Goal: Transaction & Acquisition: Book appointment/travel/reservation

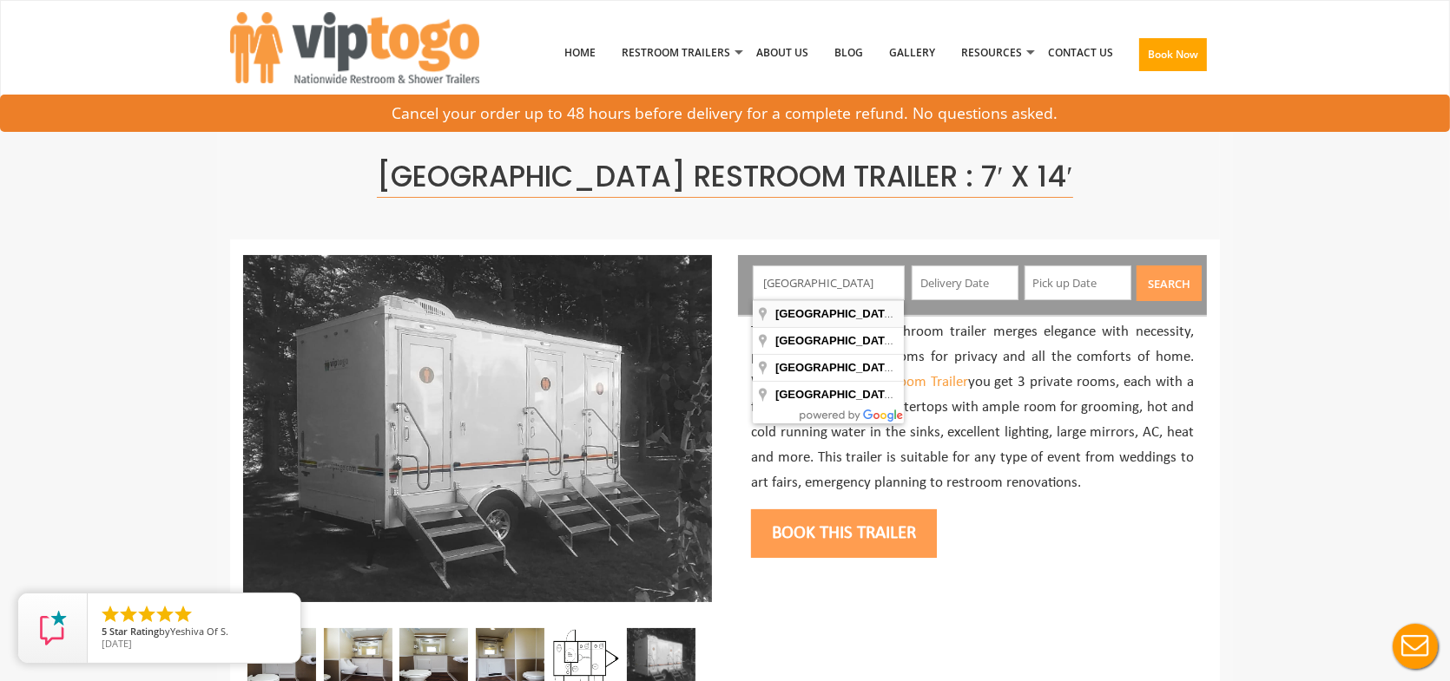
type input "[GEOGRAPHIC_DATA], [GEOGRAPHIC_DATA], [GEOGRAPHIC_DATA]"
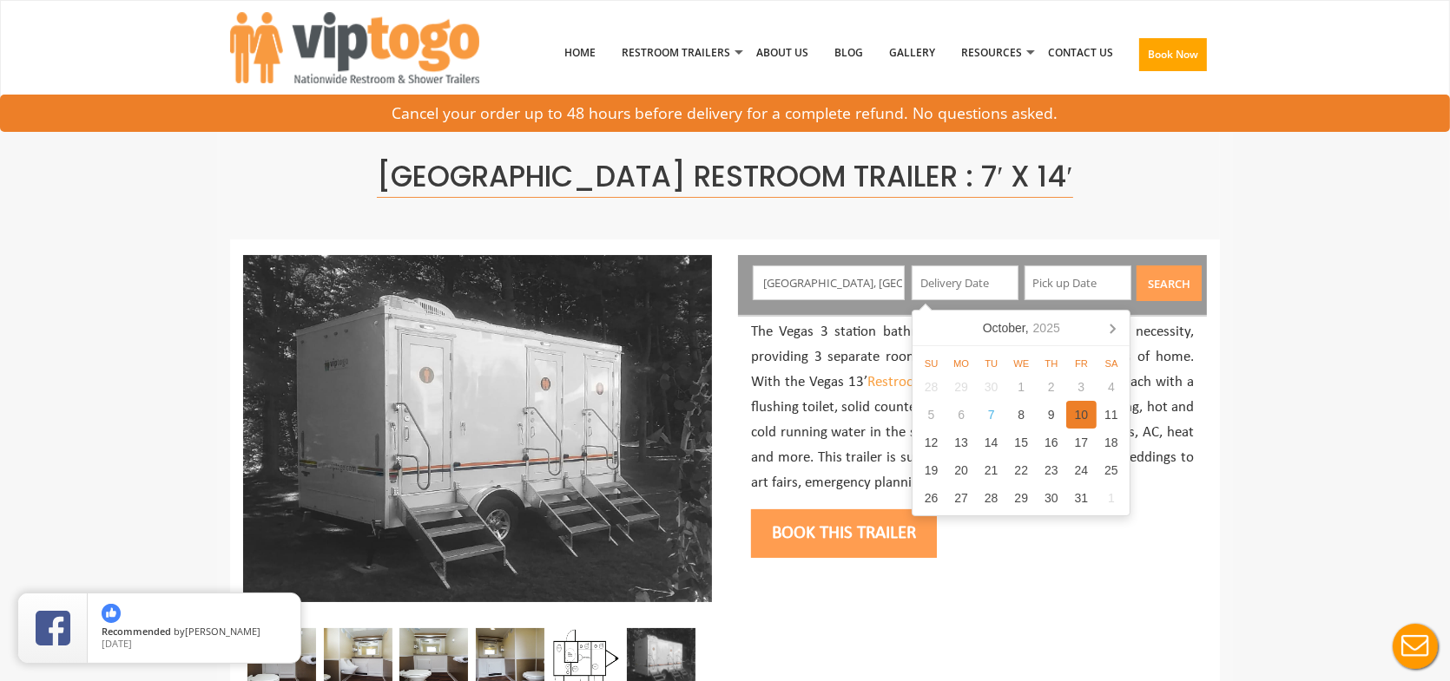
click at [1083, 422] on div "10" at bounding box center [1081, 415] width 30 height 28
type input "[DATE]"
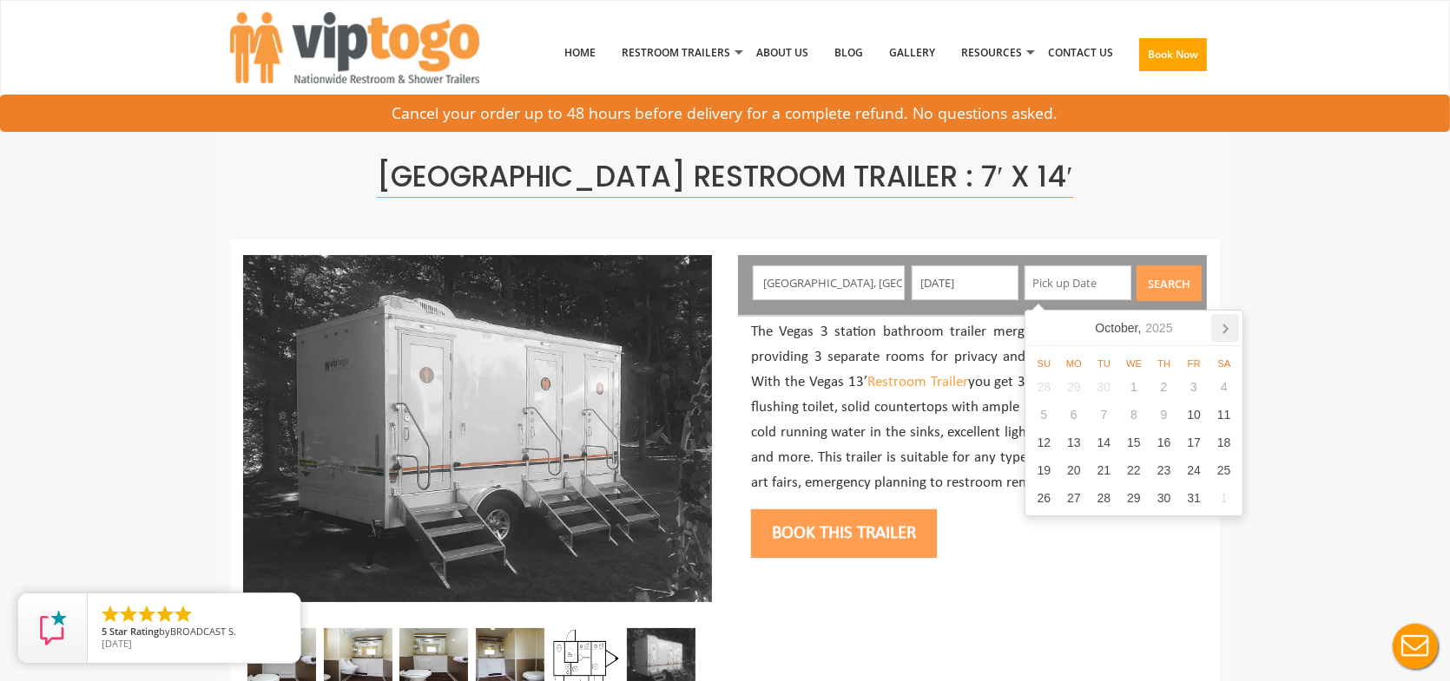
click at [1224, 335] on icon at bounding box center [1225, 328] width 28 height 28
click at [1166, 416] on div "6" at bounding box center [1164, 415] width 30 height 28
type input "[DATE]"
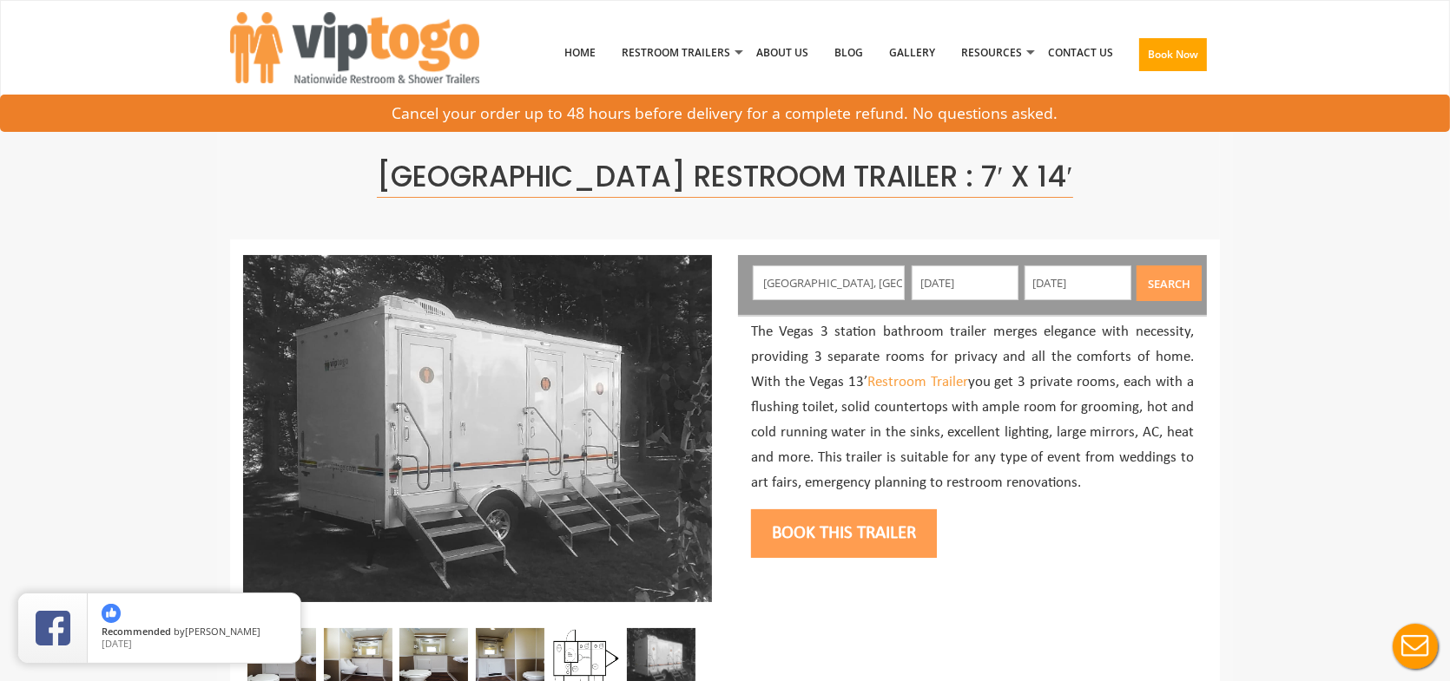
click at [1175, 286] on button "Search" at bounding box center [1168, 284] width 65 height 36
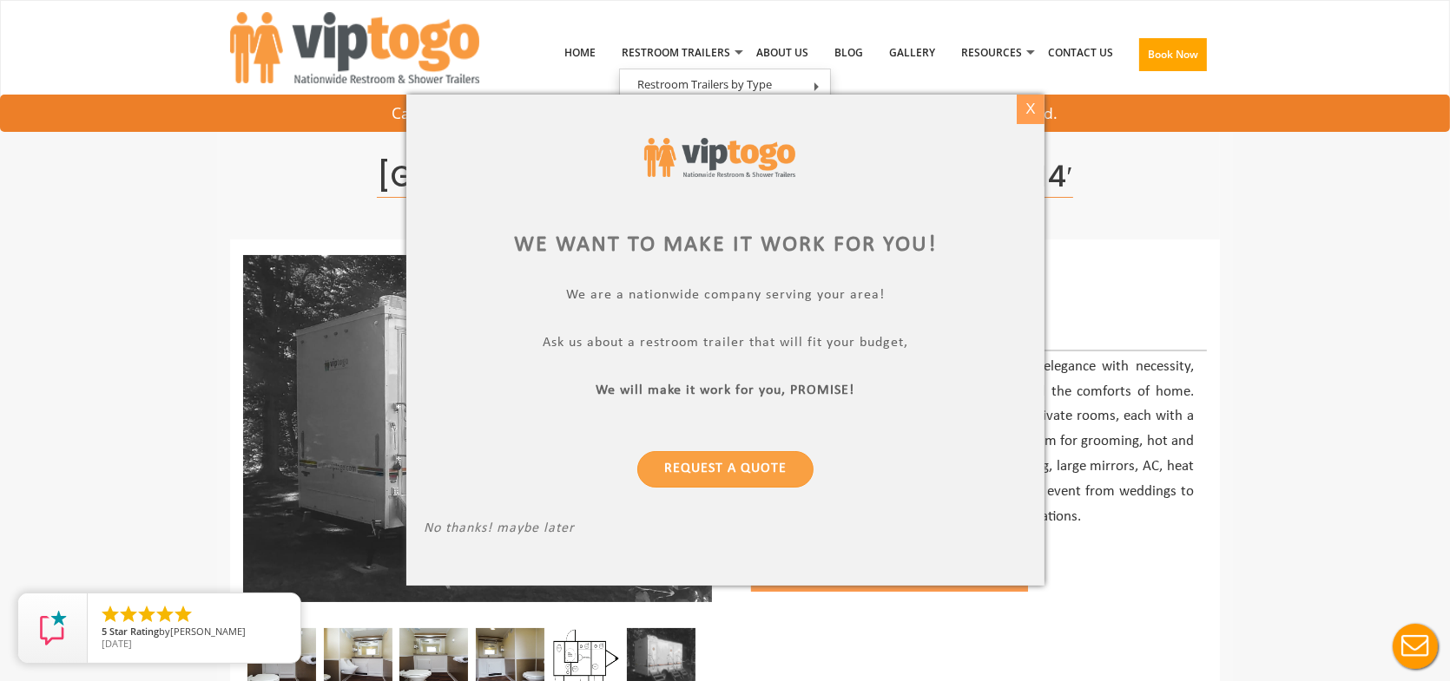
click at [1032, 114] on div "X" at bounding box center [1030, 110] width 27 height 30
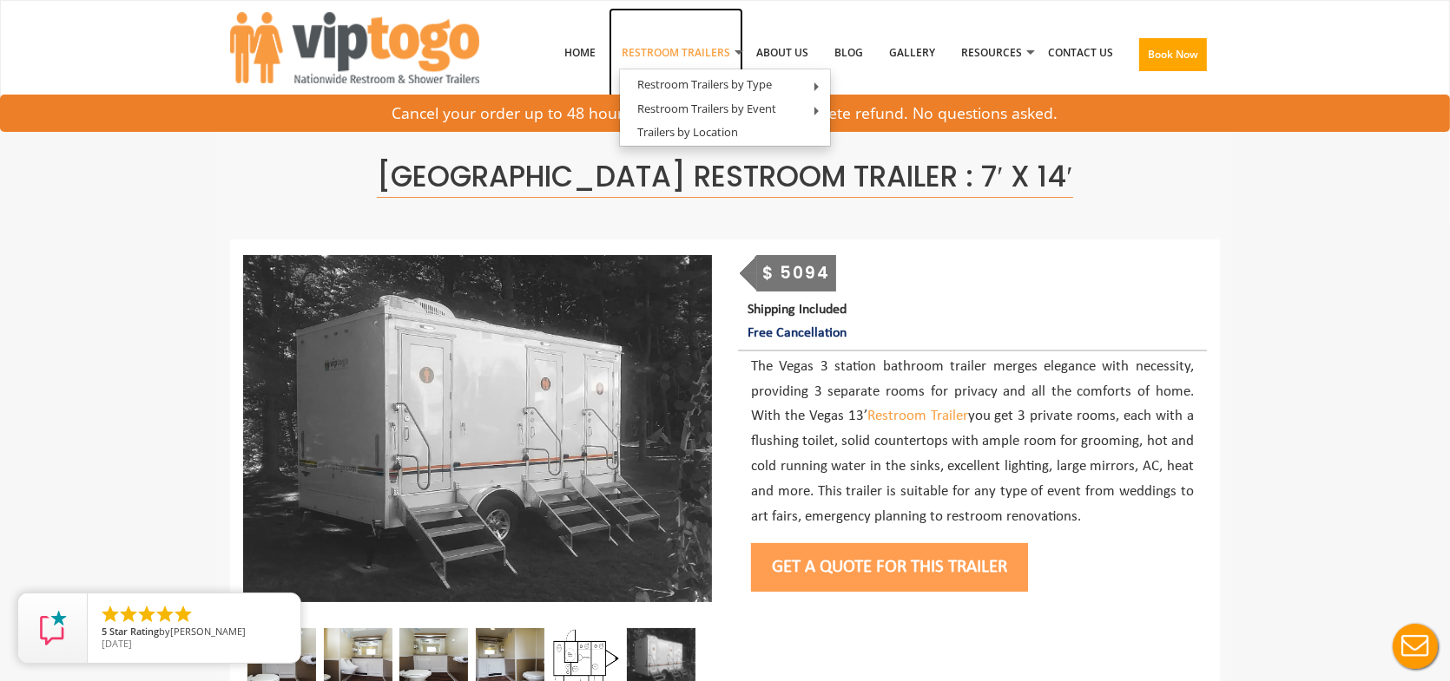
click at [677, 54] on link "Restroom Trailers" at bounding box center [676, 53] width 135 height 90
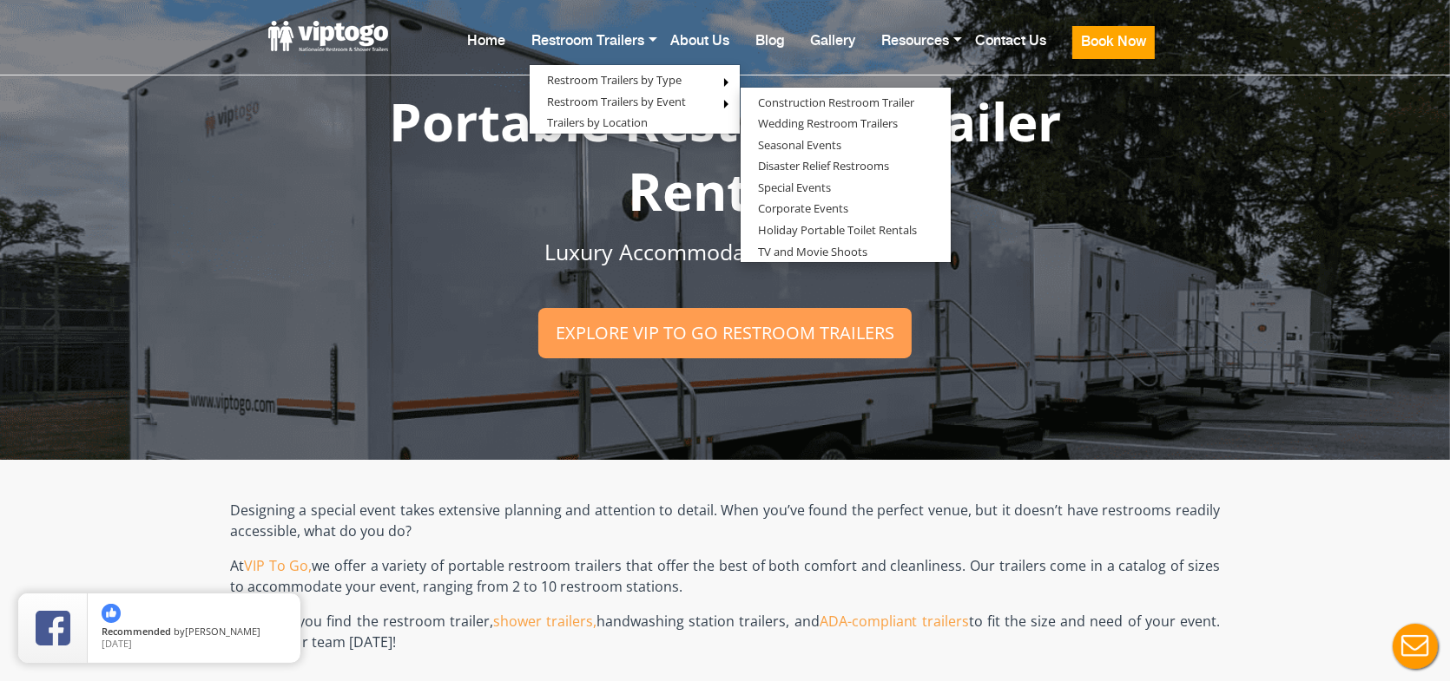
click at [1141, 440] on div "Risk-Free Reservation! Free cancellation up to 48 hours before delivery. Book n…" at bounding box center [725, 230] width 1450 height 460
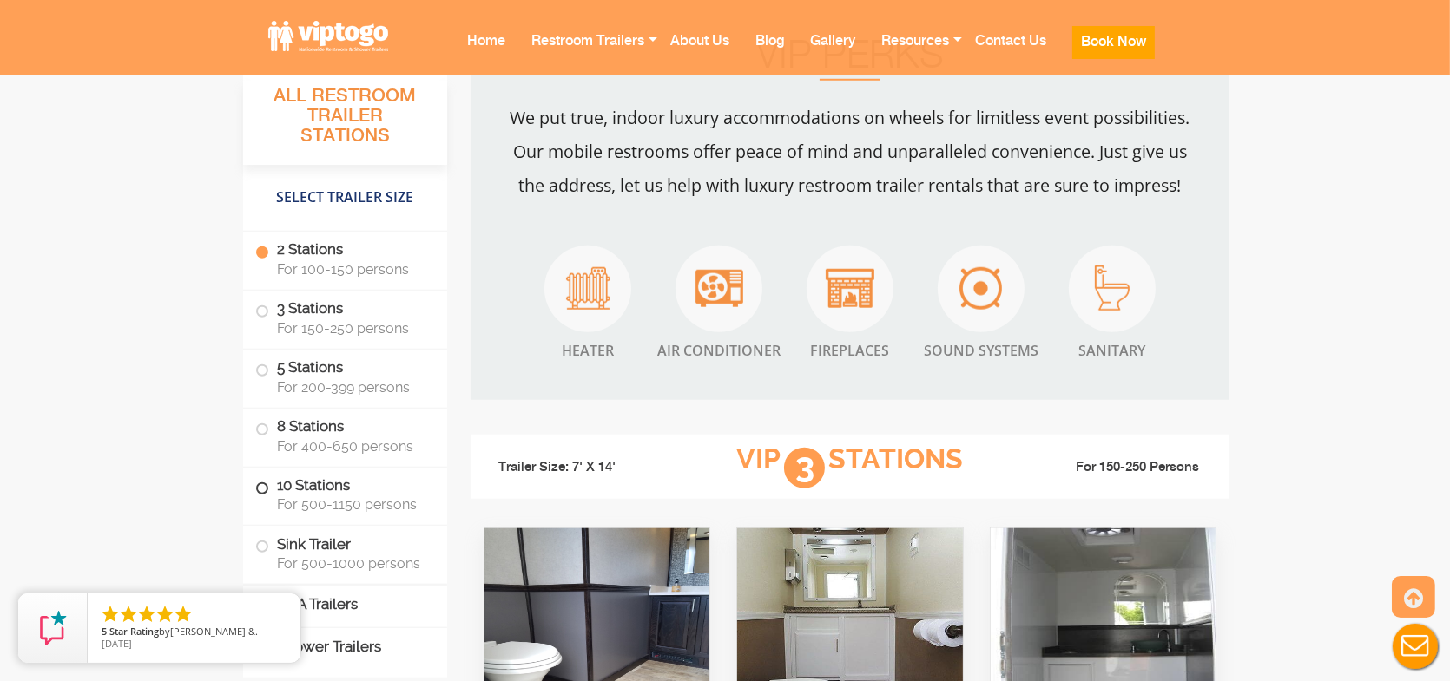
scroll to position [1997, 0]
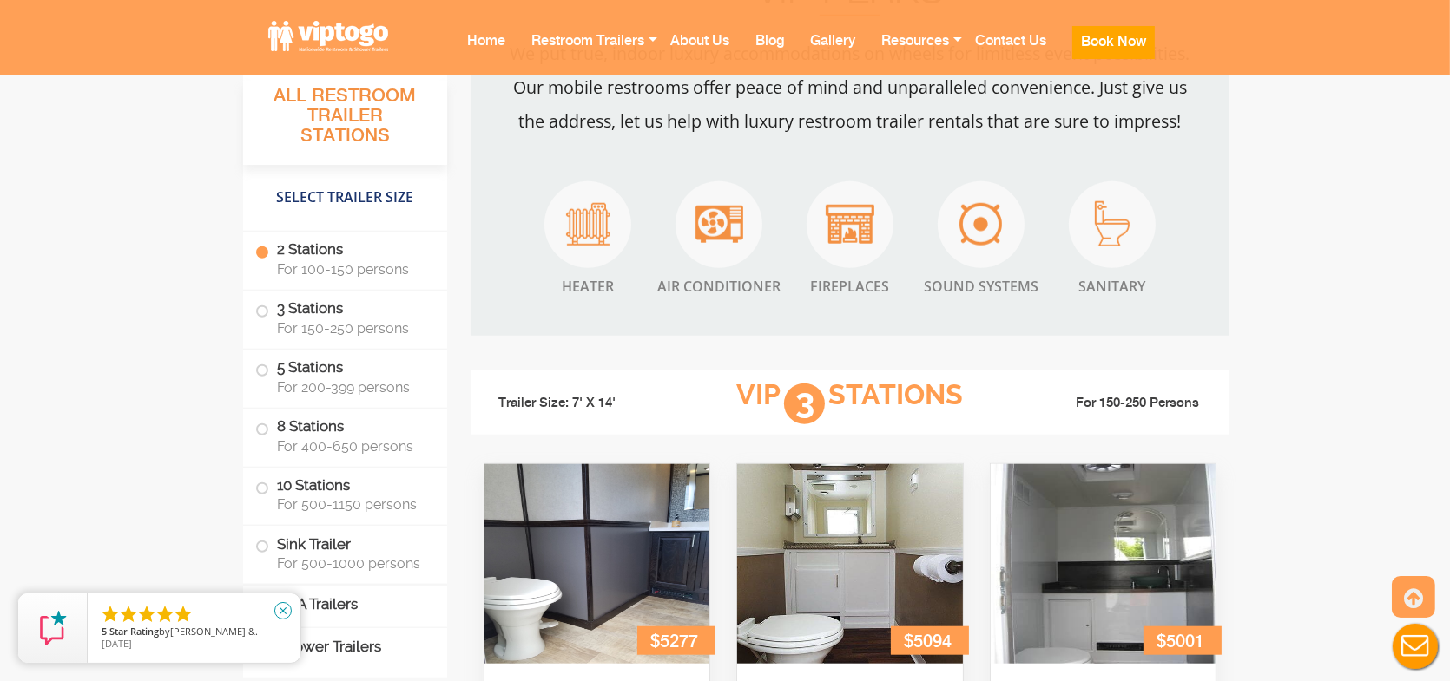
drag, startPoint x: 284, startPoint y: 609, endPoint x: 298, endPoint y: 608, distance: 13.9
click at [284, 609] on icon "close" at bounding box center [282, 610] width 17 height 17
click at [320, 609] on label "ADA Trailers" at bounding box center [345, 604] width 180 height 37
click at [360, 609] on label "ADA Trailers" at bounding box center [345, 604] width 180 height 37
click at [347, 603] on label "ADA Trailers" at bounding box center [345, 604] width 180 height 37
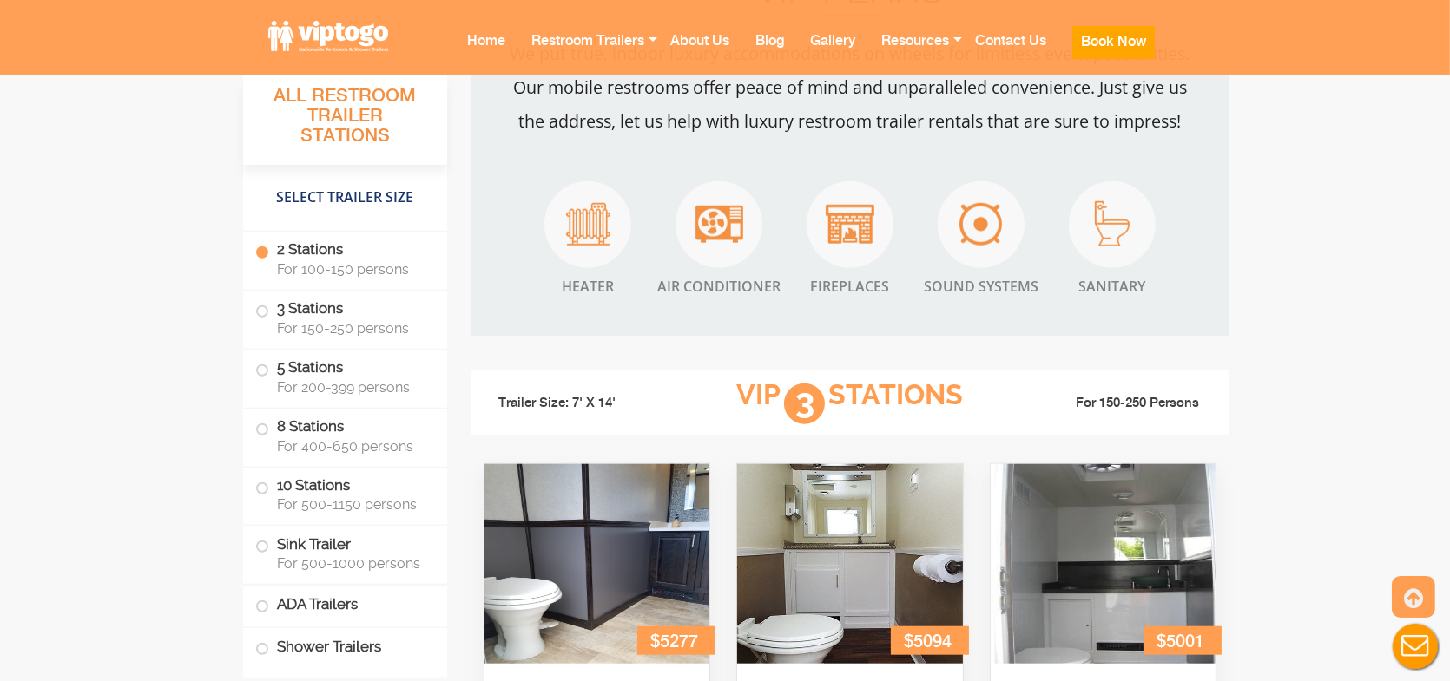
click at [261, 602] on div "     5 Star Rating by ARAVCO A. 10/23/23 close" at bounding box center [194, 628] width 213 height 69
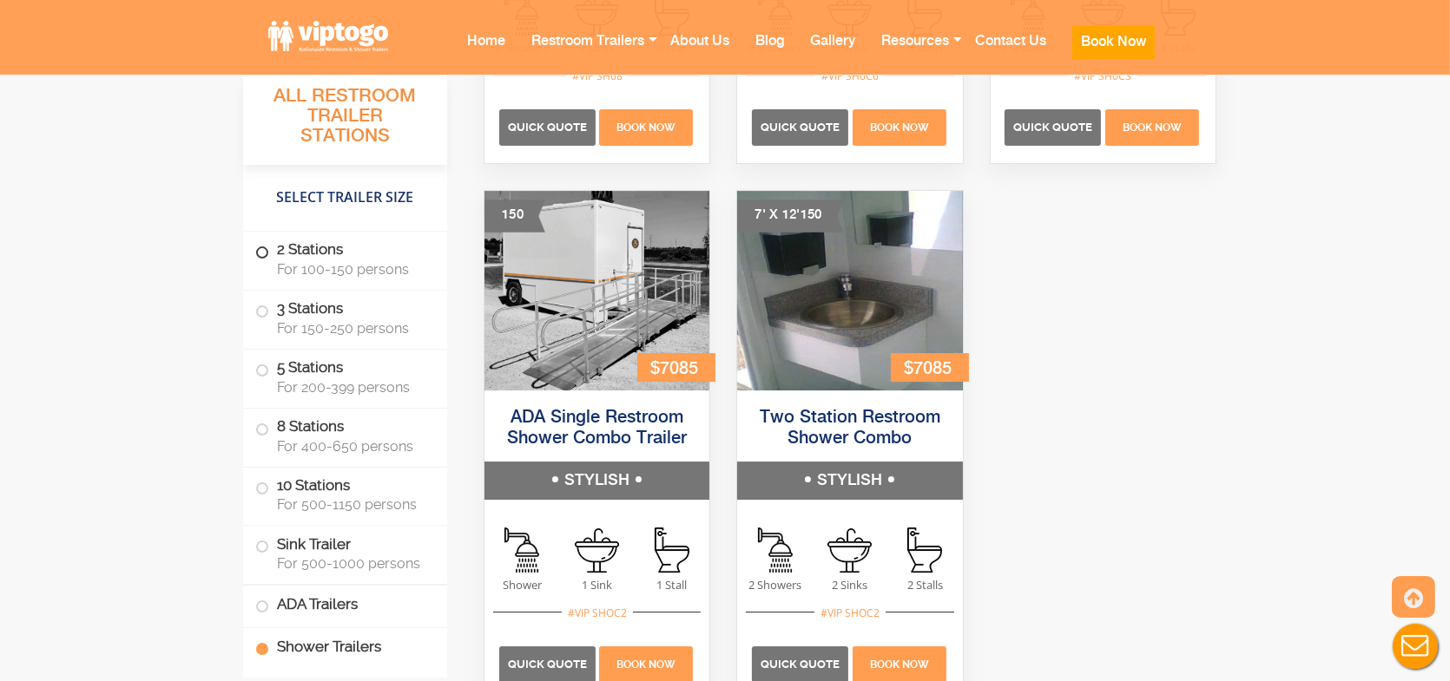
scroll to position [7301, 0]
